Goal: Navigation & Orientation: Find specific page/section

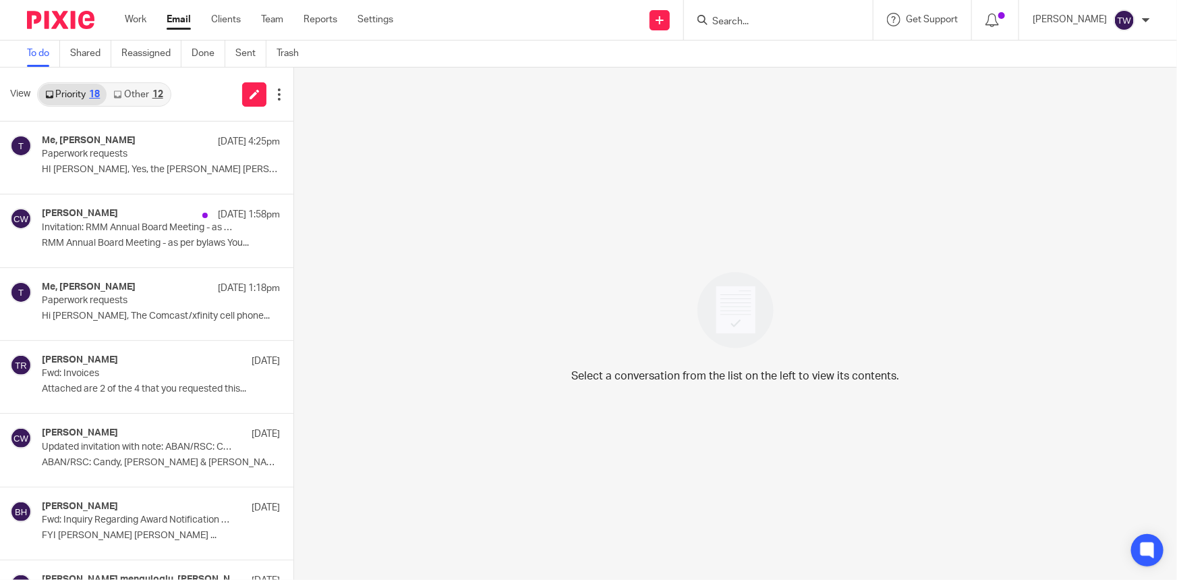
click at [132, 101] on link "Other 12" at bounding box center [138, 95] width 63 height 22
click at [124, 94] on link "Other 12" at bounding box center [138, 95] width 63 height 22
